Goal: Information Seeking & Learning: Learn about a topic

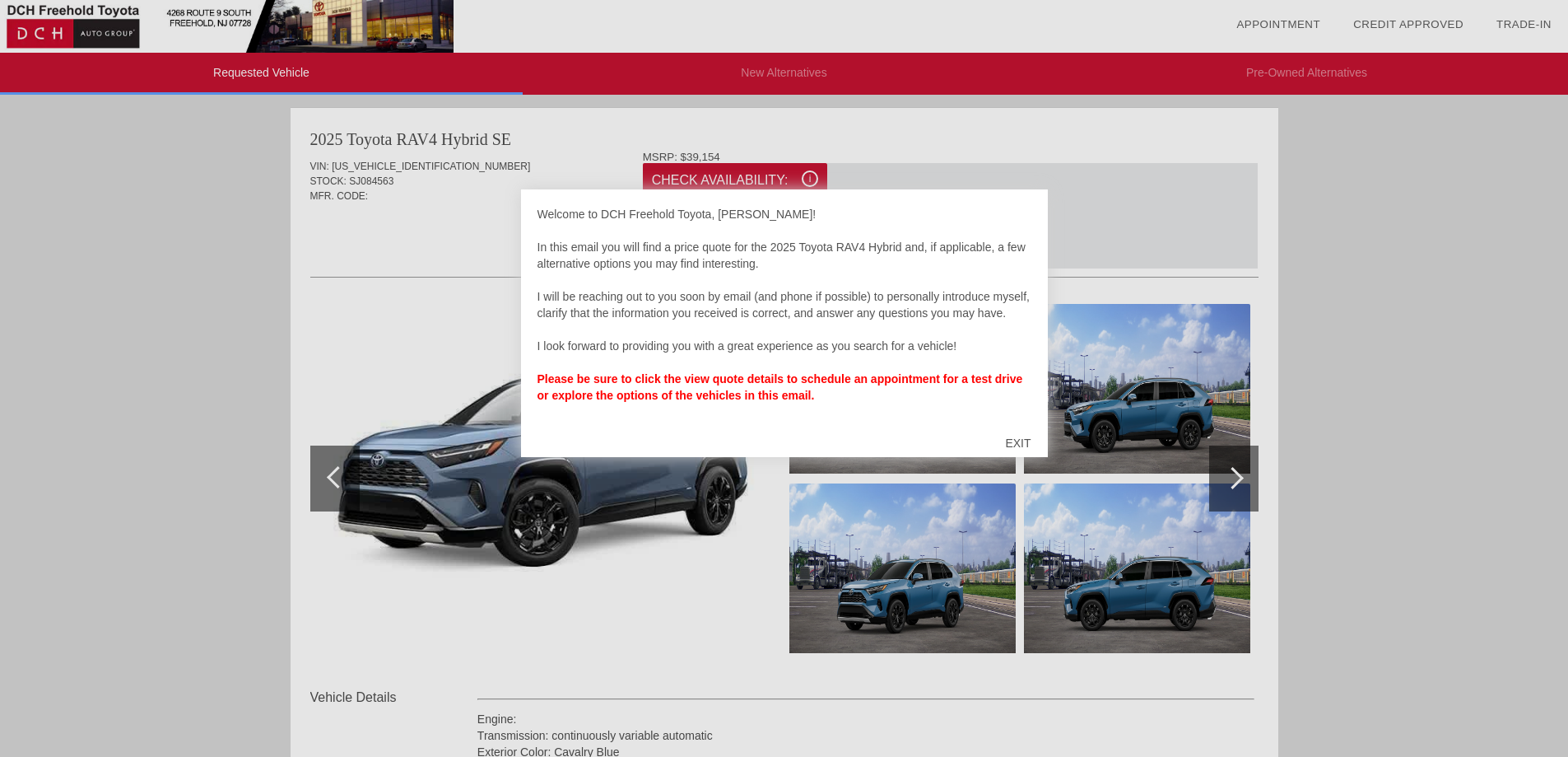
click at [1015, 442] on div "EXIT" at bounding box center [1018, 443] width 58 height 50
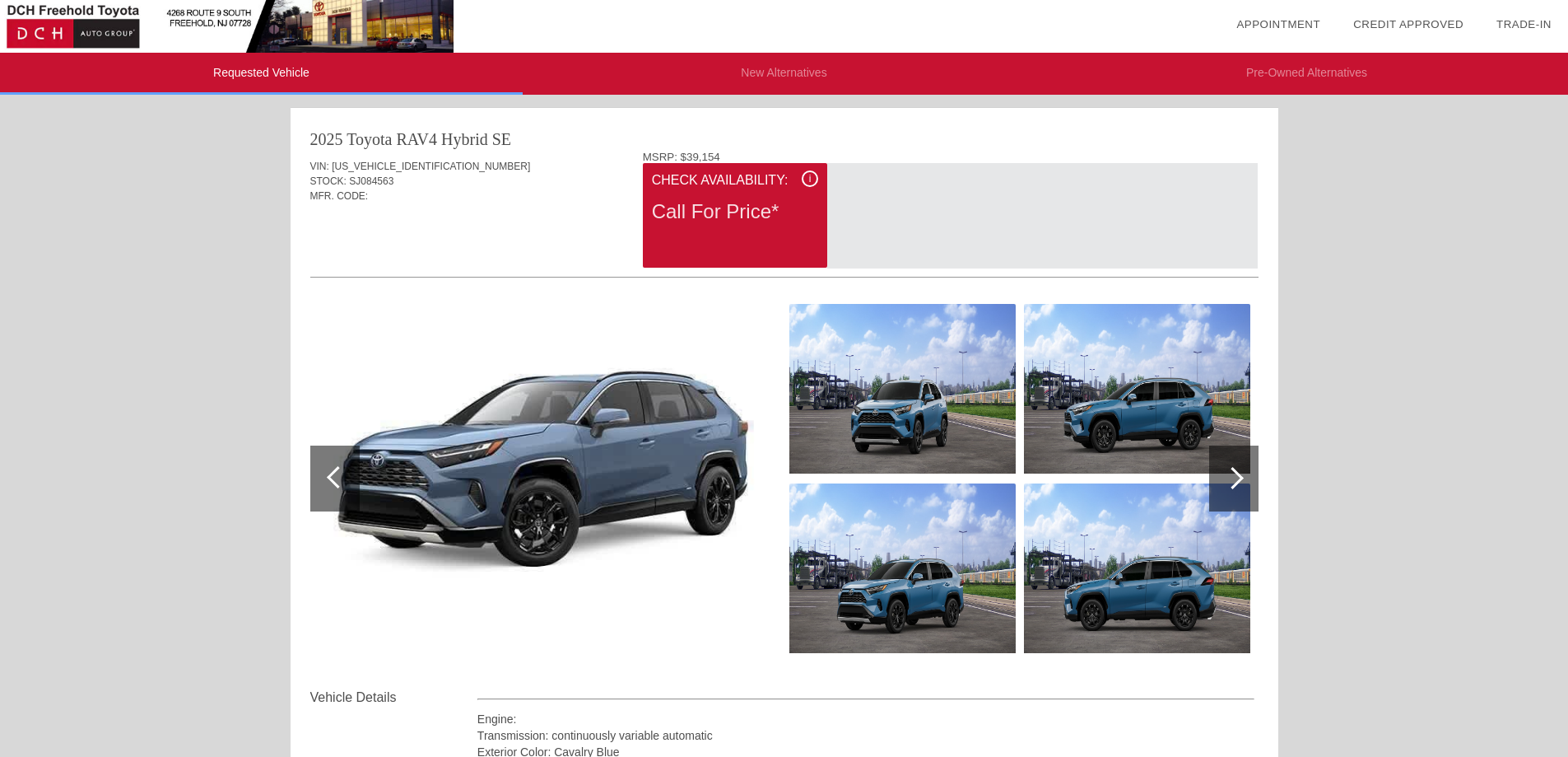
click at [811, 175] on span "i" at bounding box center [810, 179] width 3 height 11
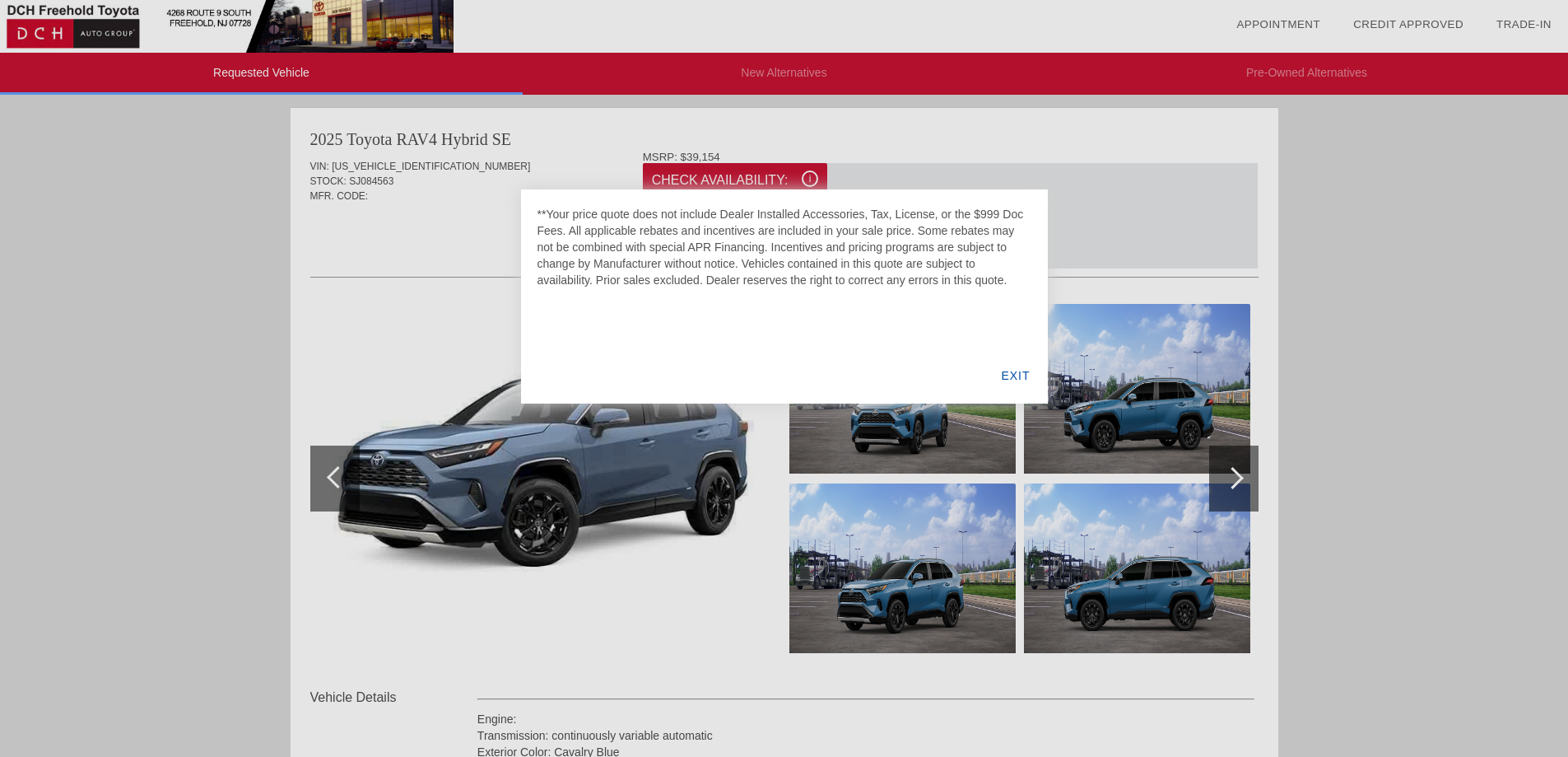
click at [1023, 373] on div "EXIT" at bounding box center [1015, 375] width 64 height 56
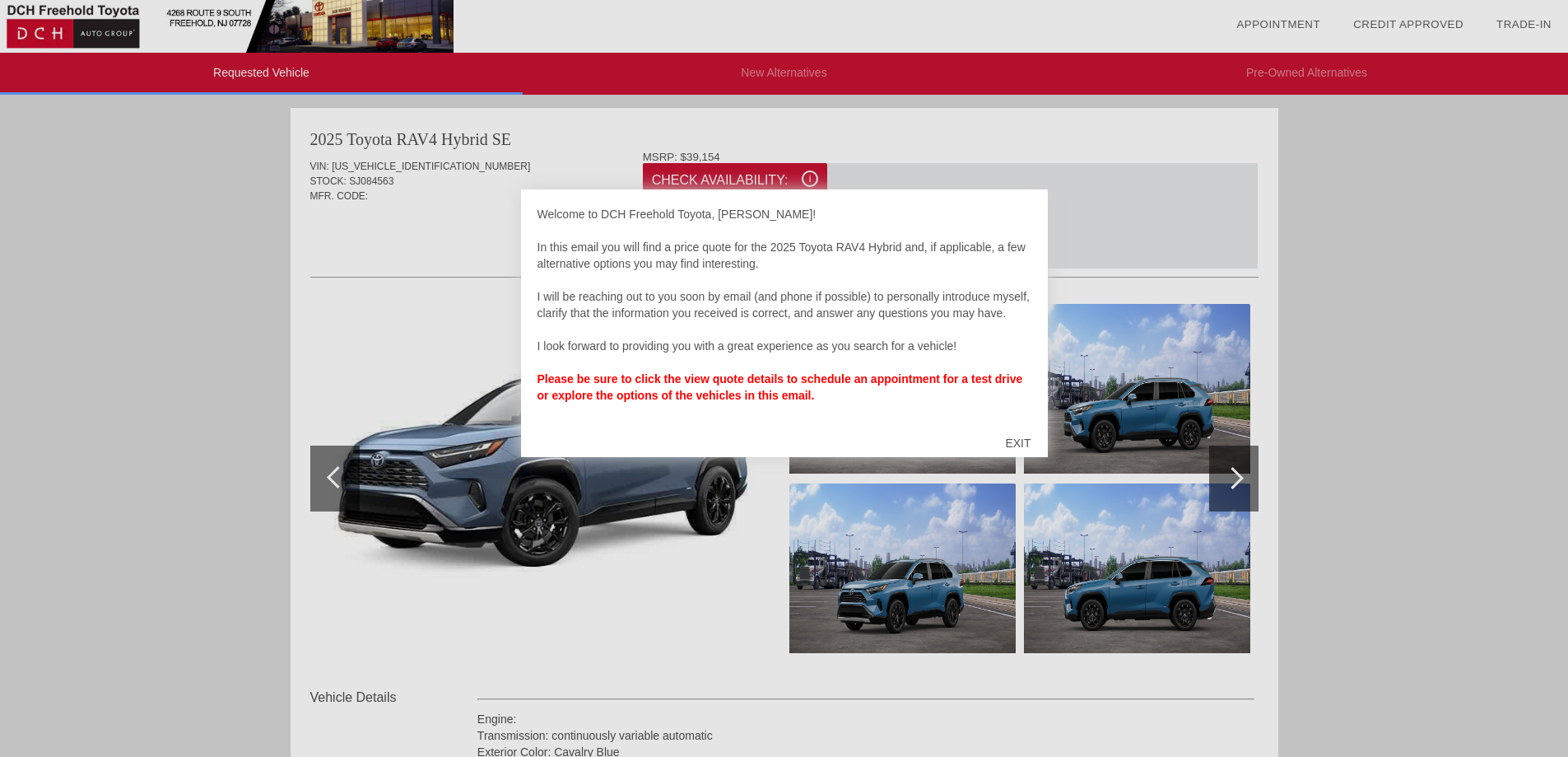
click at [1018, 443] on div "EXIT" at bounding box center [1018, 443] width 58 height 50
click at [1024, 437] on div "EXIT" at bounding box center [1018, 443] width 58 height 50
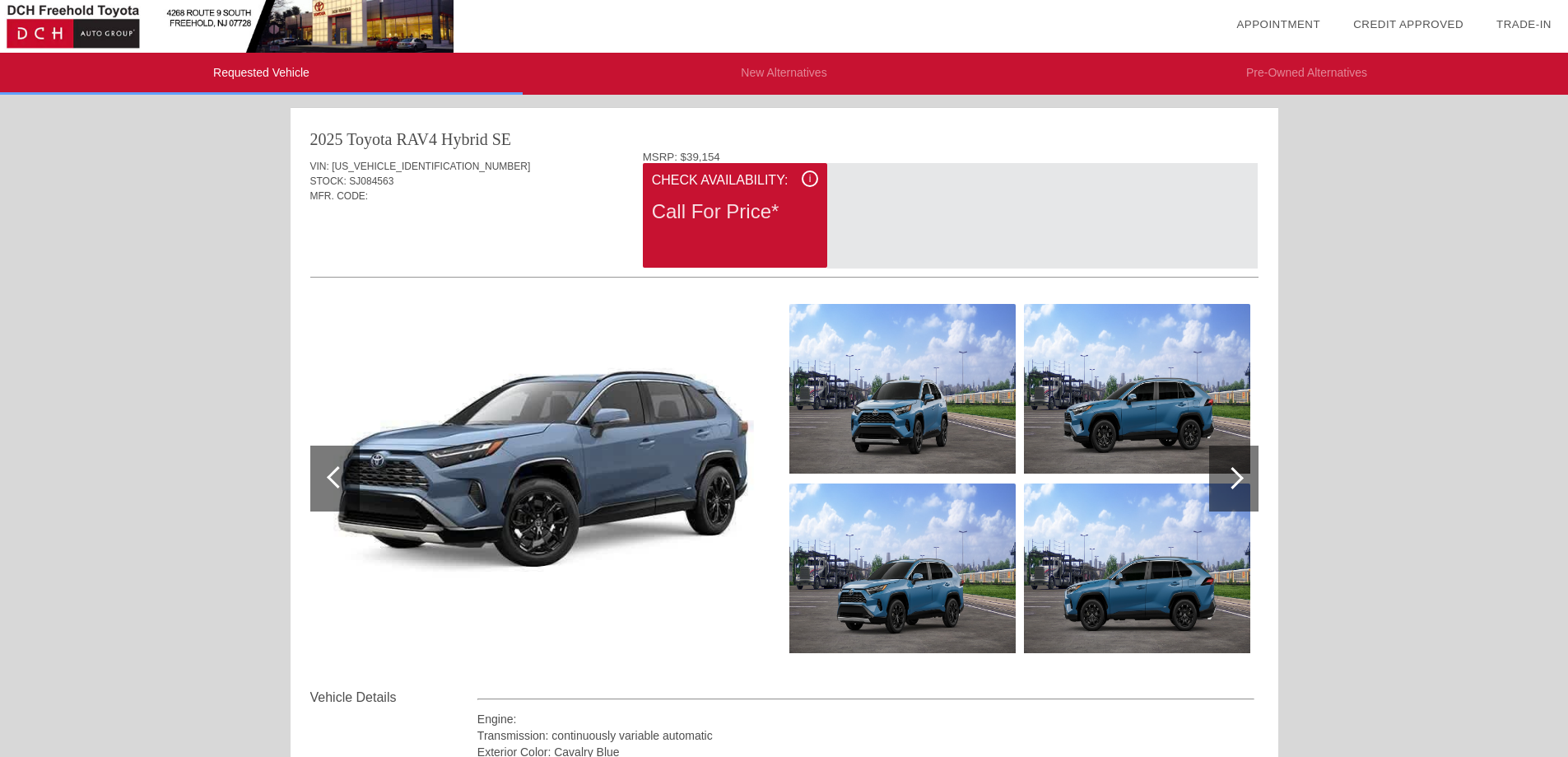
click at [1235, 475] on div at bounding box center [1233, 478] width 23 height 23
click at [1239, 479] on div at bounding box center [1233, 478] width 23 height 23
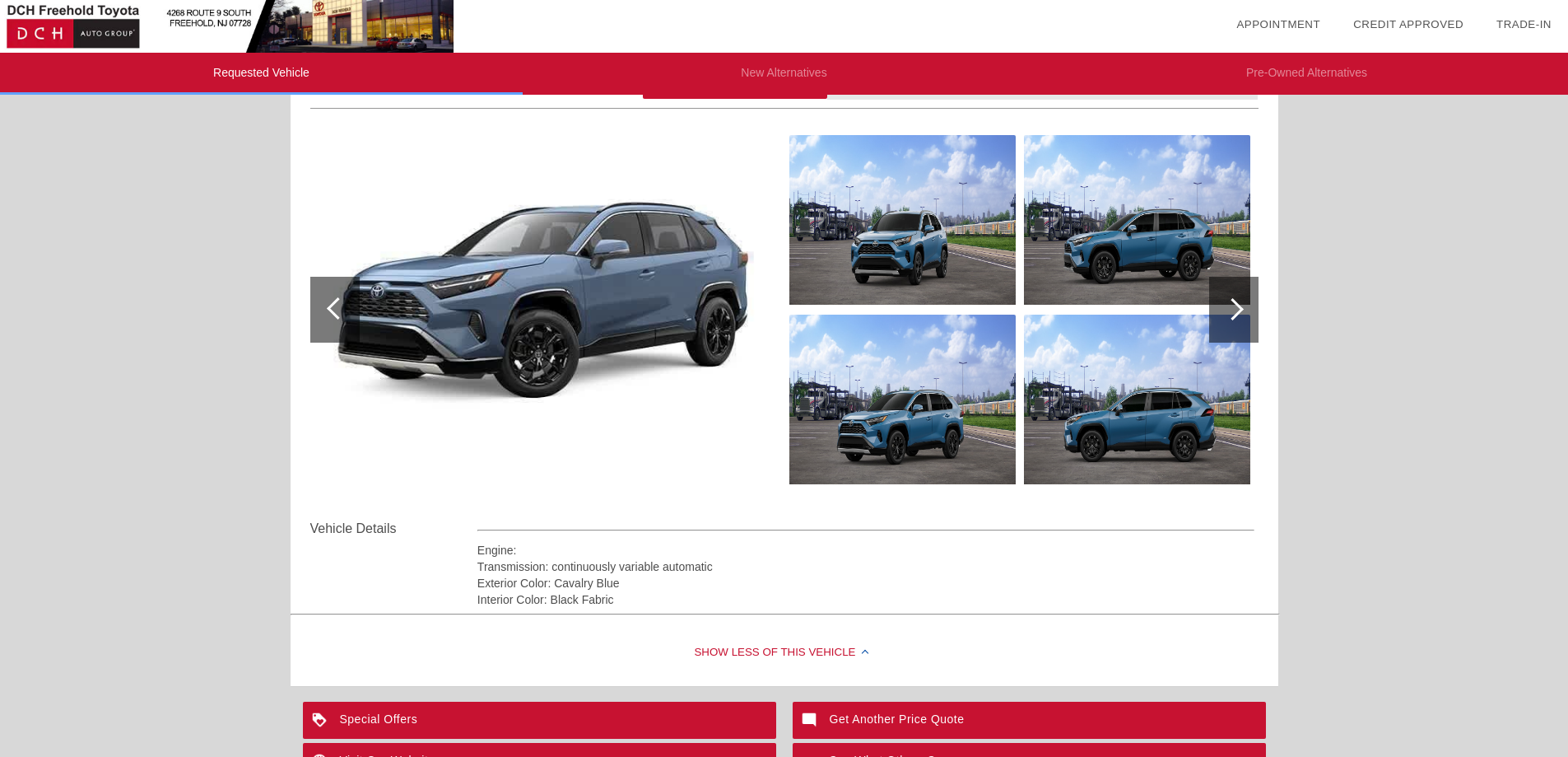
scroll to position [473, 0]
